Goal: Register for event/course

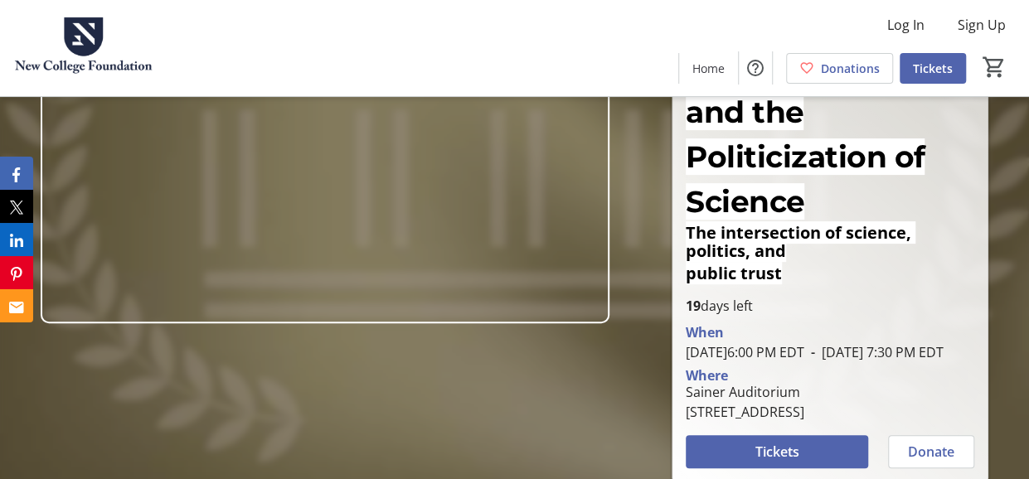
scroll to position [166, 0]
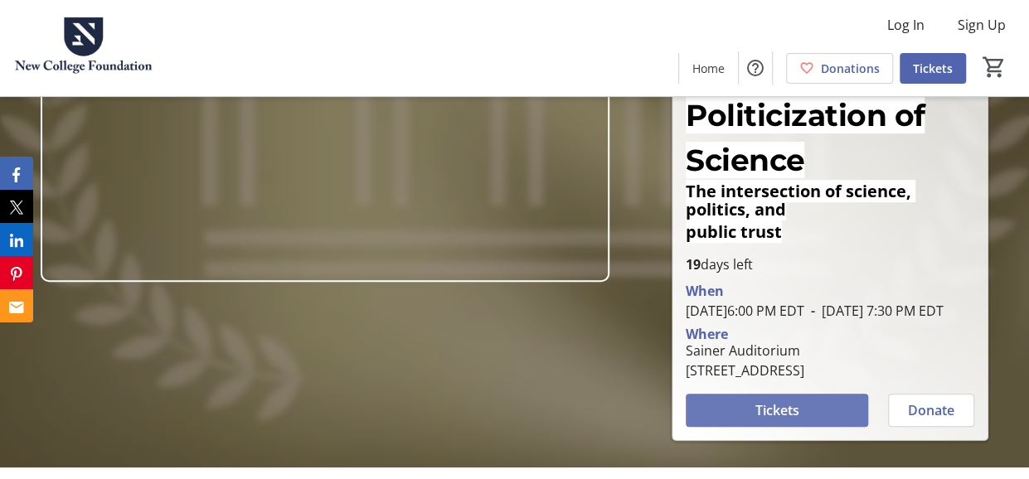
click at [775, 401] on span "Tickets" at bounding box center [777, 411] width 44 height 20
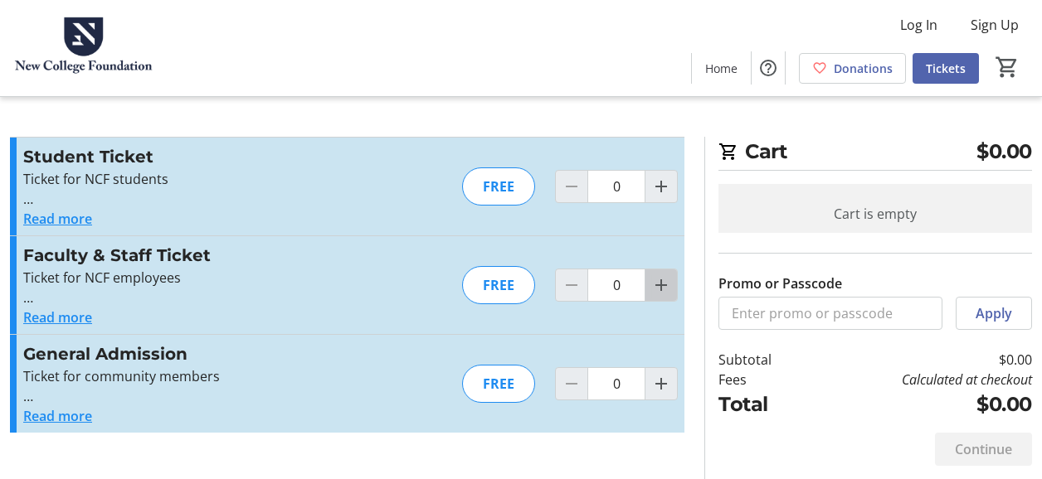
click at [663, 283] on mat-icon "Increment by one" at bounding box center [661, 285] width 20 height 20
type input "2"
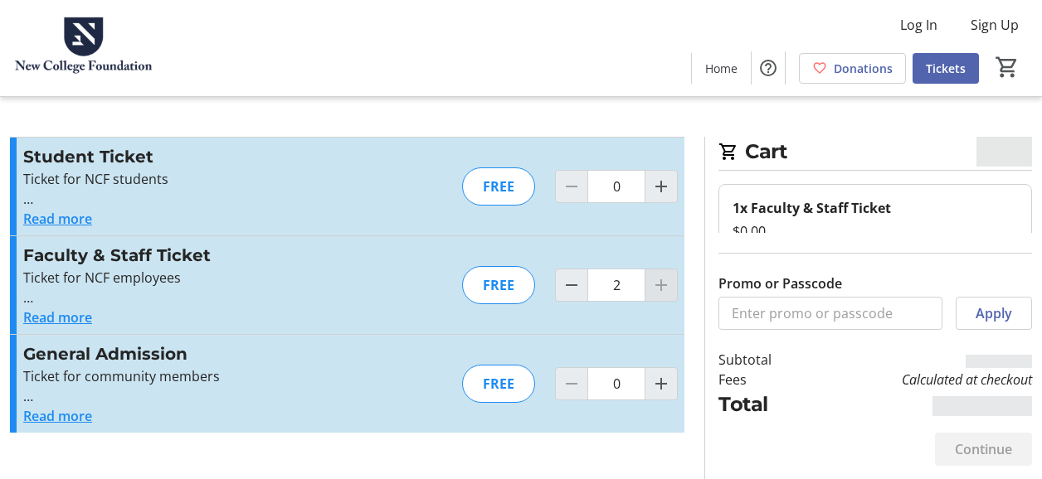
type input "2"
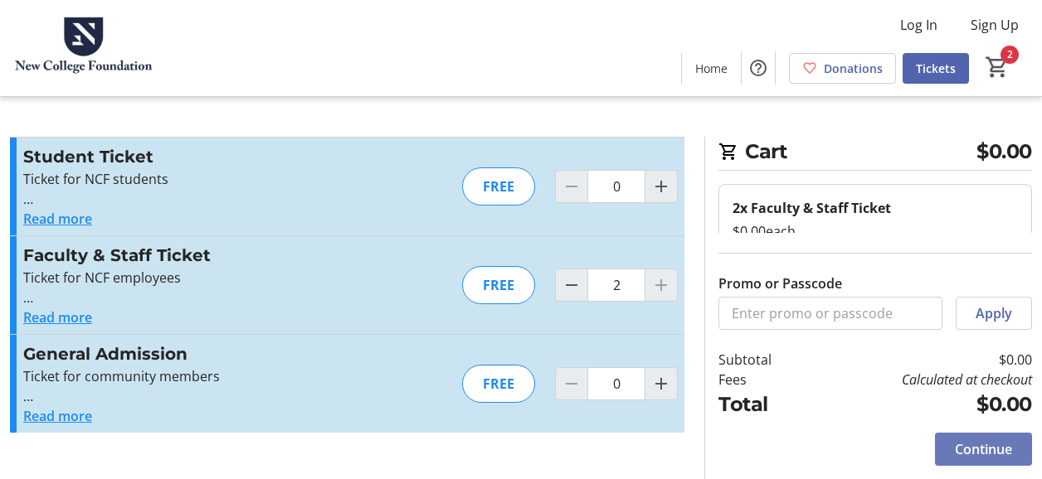
click at [958, 446] on span "Continue" at bounding box center [982, 450] width 57 height 20
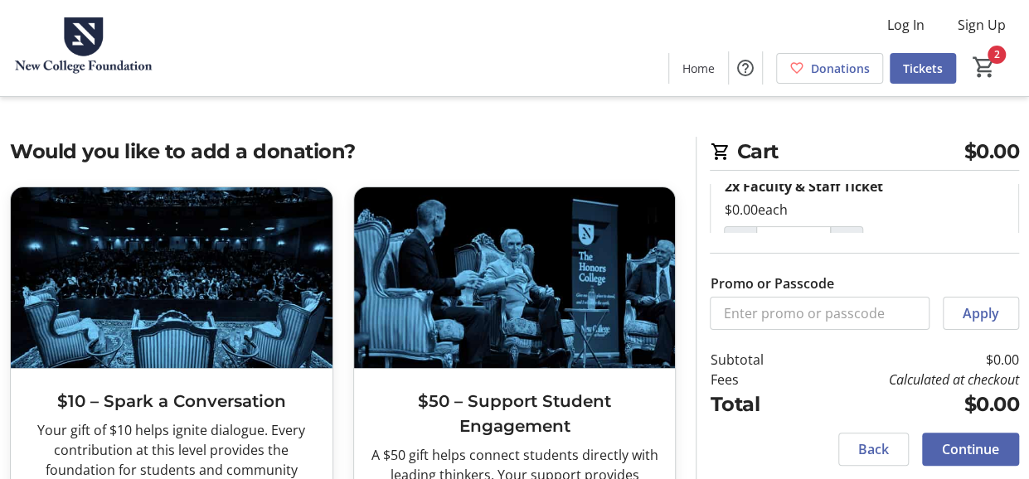
scroll to position [60, 0]
